Goal: Task Accomplishment & Management: Use online tool/utility

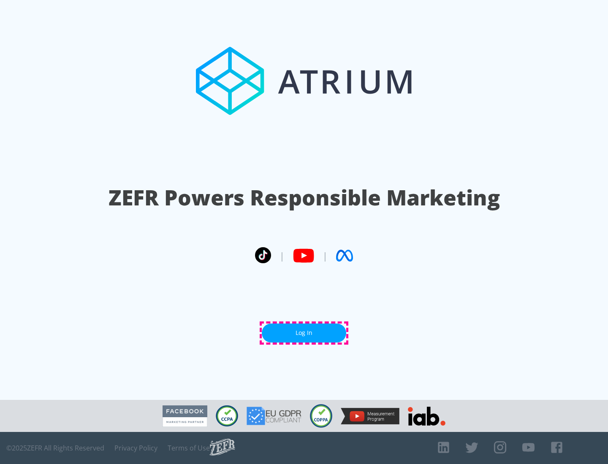
click at [304, 333] on link "Log In" at bounding box center [304, 333] width 84 height 19
